Goal: Navigation & Orientation: Find specific page/section

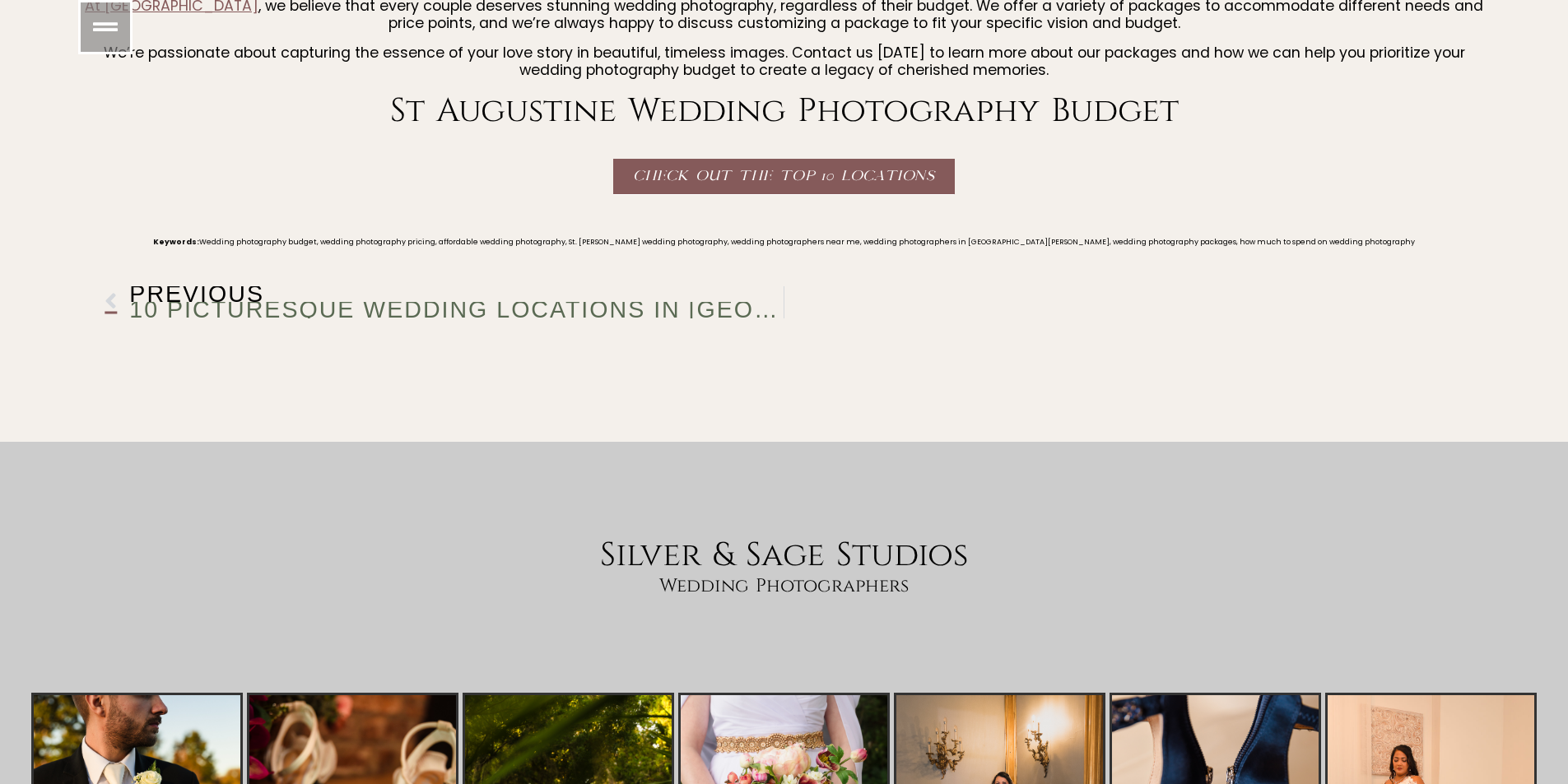
scroll to position [3656, 0]
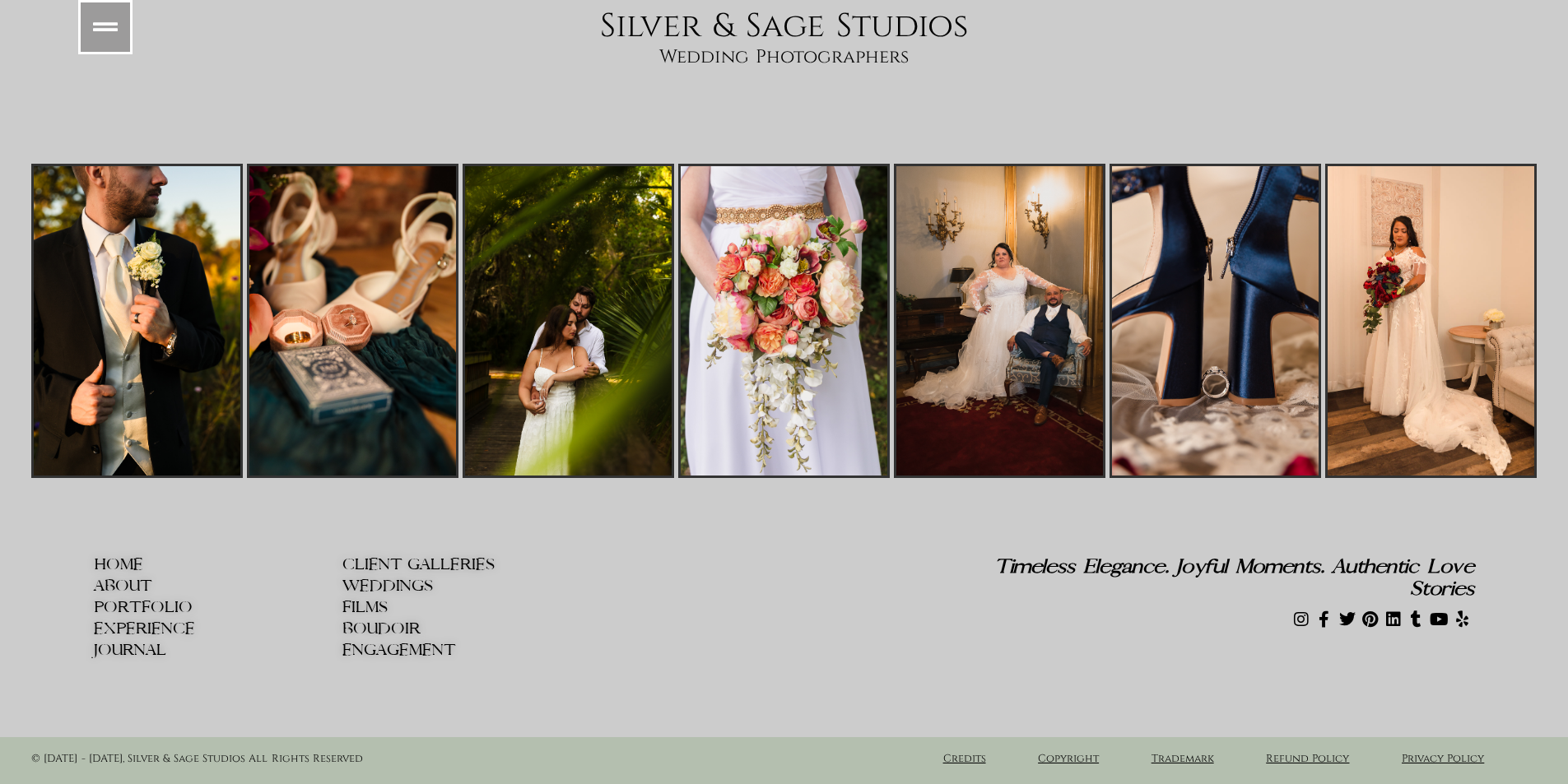
click at [124, 581] on span "ABOUT" at bounding box center [123, 586] width 58 height 17
click at [1359, 96] on div "Silver & Sage Studios Wedding Photographers" at bounding box center [784, 61] width 1568 height 109
